Goal: Information Seeking & Learning: Learn about a topic

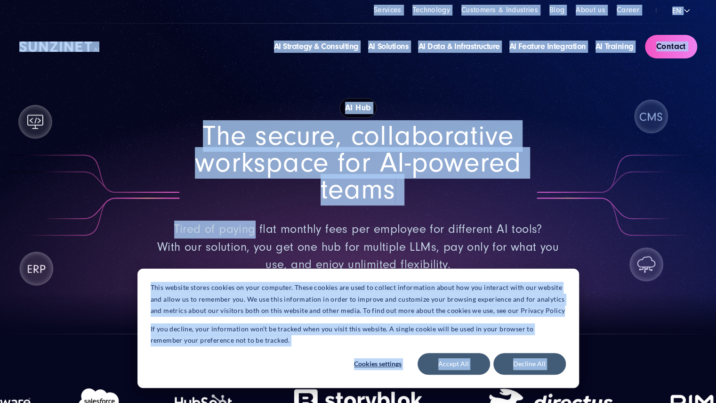
drag, startPoint x: 253, startPoint y: 233, endPoint x: 368, endPoint y: 270, distance: 120.7
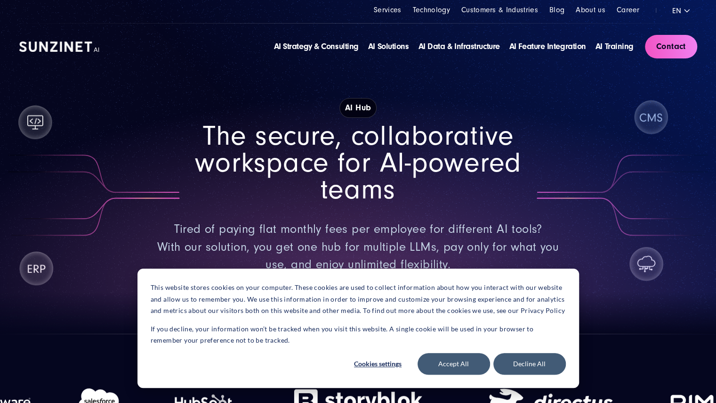
click at [368, 270] on div "This website stores cookies on your computer. These cookies are used to collect…" at bounding box center [359, 327] width 442 height 119
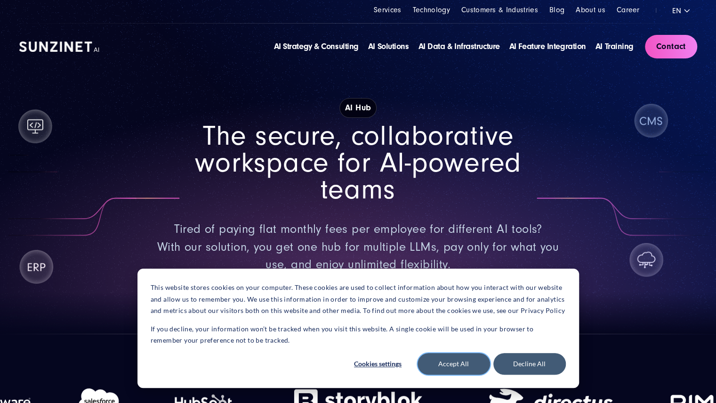
click at [440, 363] on button "Accept All" at bounding box center [454, 364] width 73 height 22
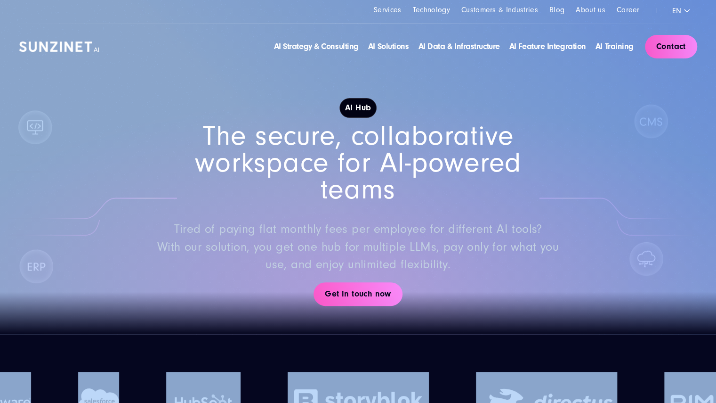
click at [440, 363] on div at bounding box center [358, 402] width 188 height 99
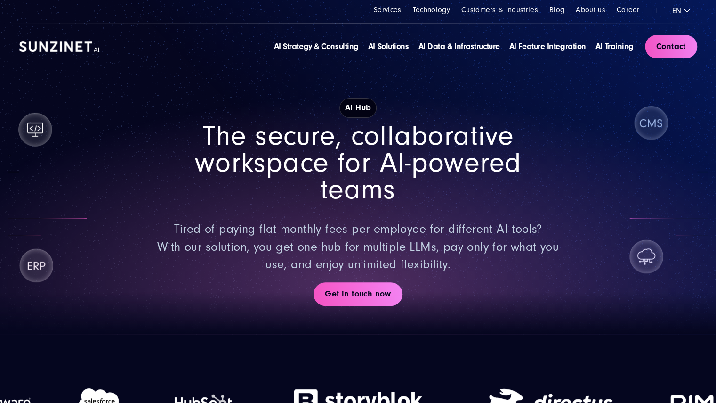
click at [444, 142] on span "The secure, collaborative workspace for AI-powered teams" at bounding box center [358, 162] width 326 height 85
click at [249, 312] on div "AI Hub The secure, collaborative workspace for AI-powered teams Tired of paying…" at bounding box center [358, 202] width 678 height 264
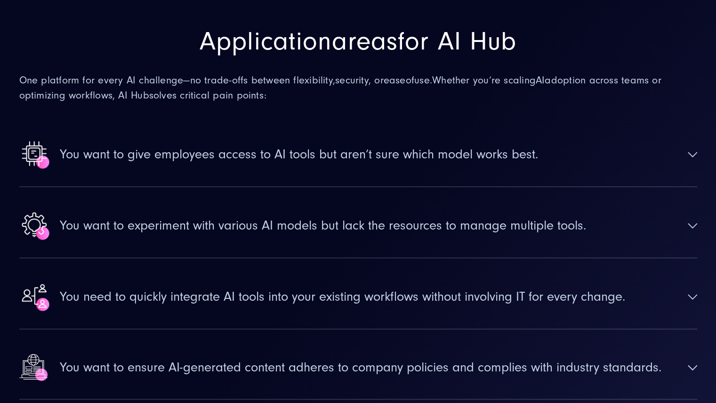
scroll to position [2363, 0]
